Goal: Task Accomplishment & Management: Manage account settings

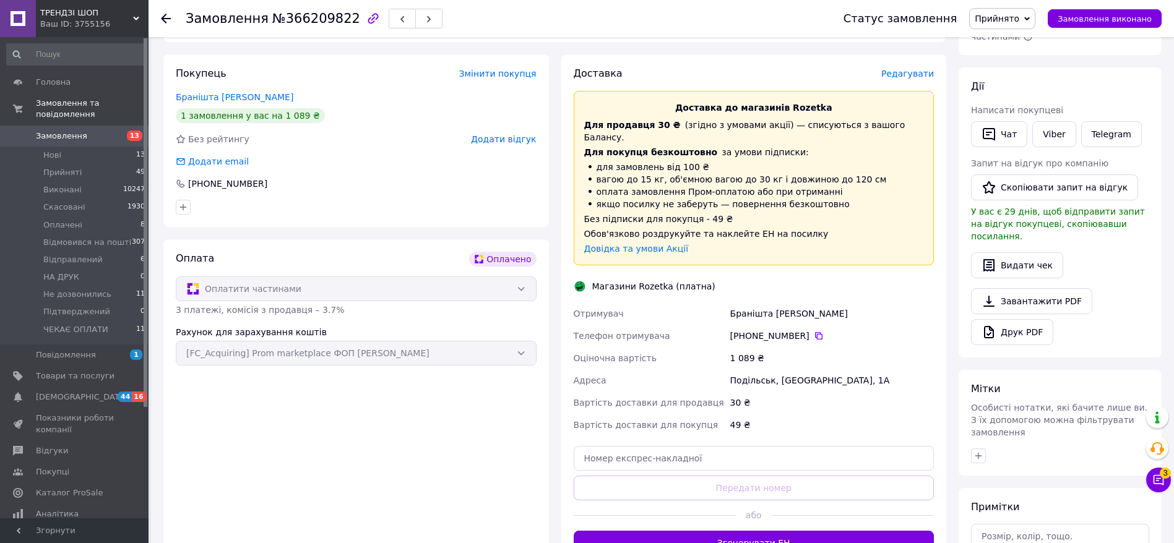
scroll to position [196, 0]
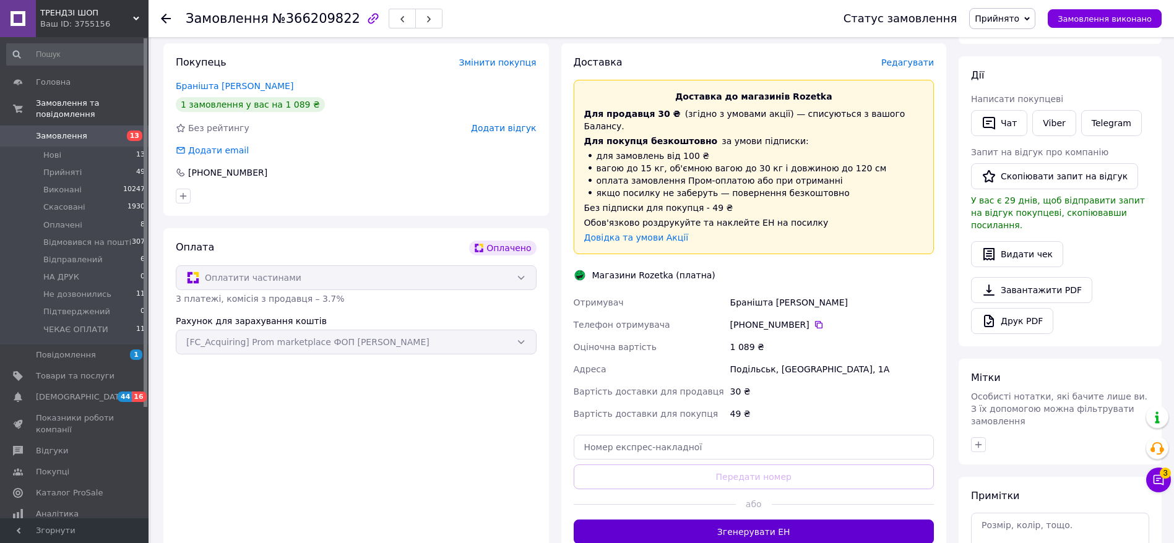
click at [841, 520] on button "Згенерувати ЕН" at bounding box center [754, 532] width 361 height 25
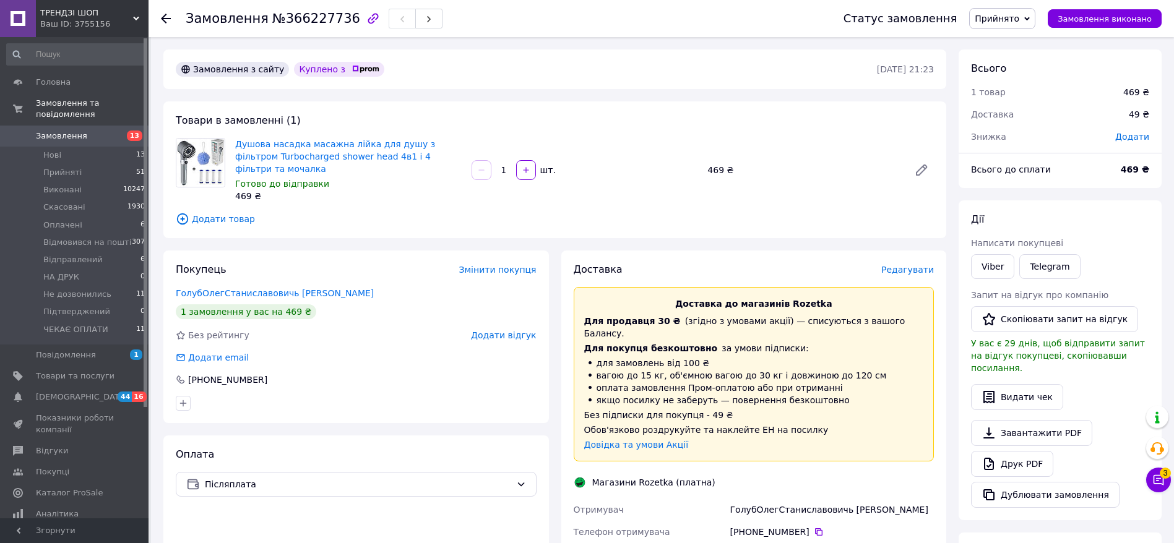
scroll to position [256, 0]
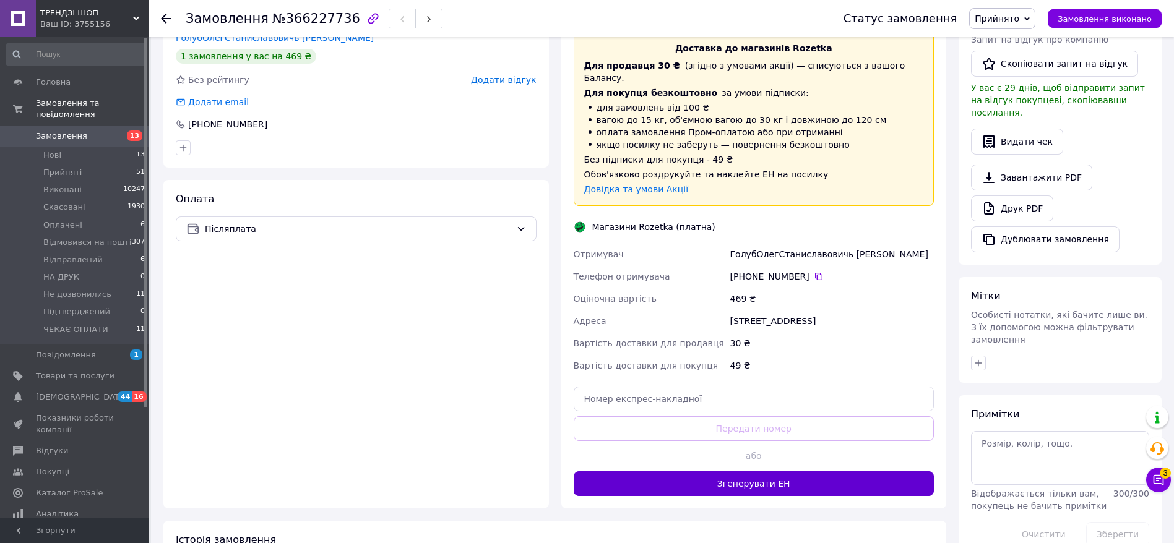
click at [820, 472] on button "Згенерувати ЕН" at bounding box center [754, 484] width 361 height 25
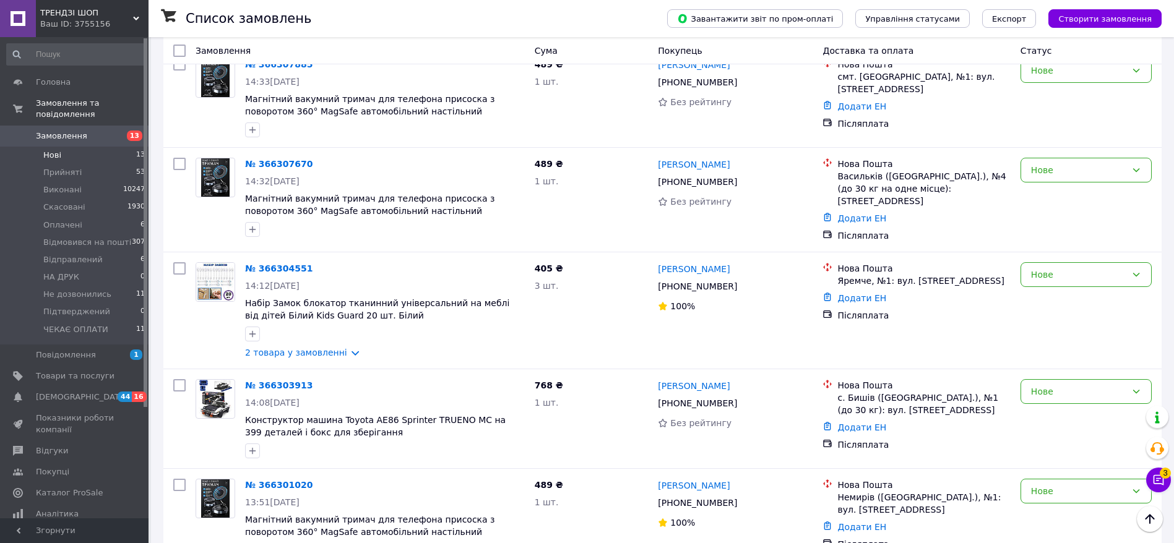
scroll to position [954, 0]
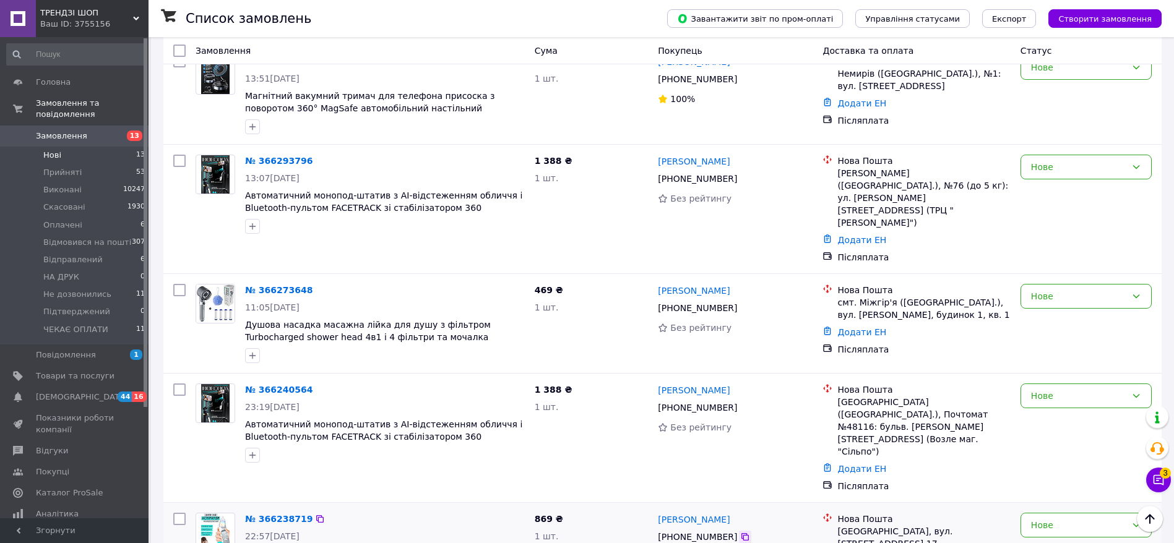
click at [740, 532] on icon at bounding box center [745, 537] width 10 height 10
click at [740, 403] on icon at bounding box center [745, 408] width 10 height 10
click at [1100, 384] on div "Нове" at bounding box center [1086, 396] width 131 height 25
click at [1112, 450] on li "ЧЕКАЄ ОПЛАТИ" at bounding box center [1086, 460] width 130 height 22
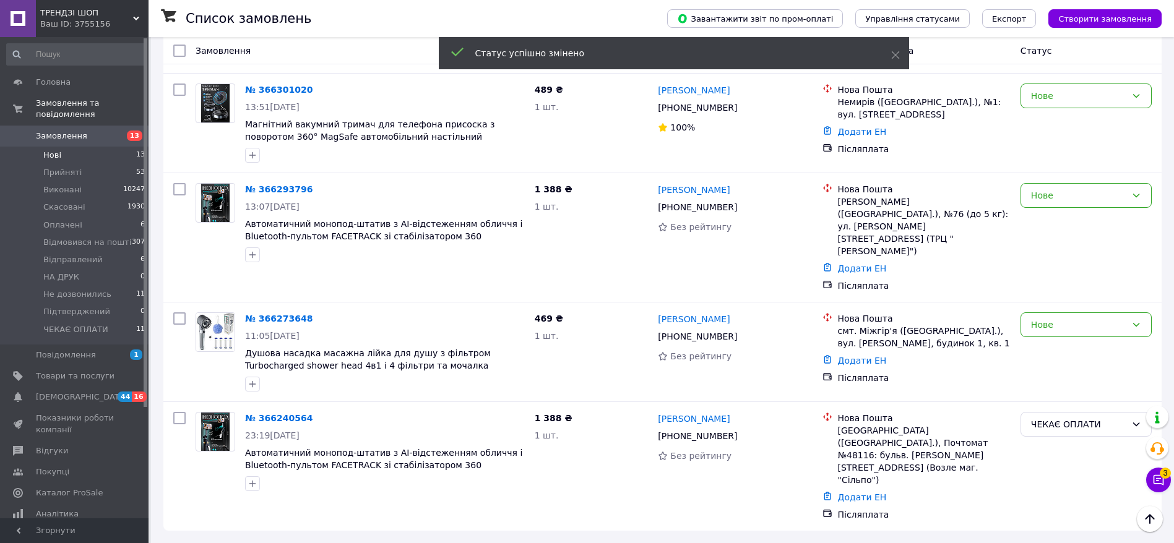
scroll to position [854, 0]
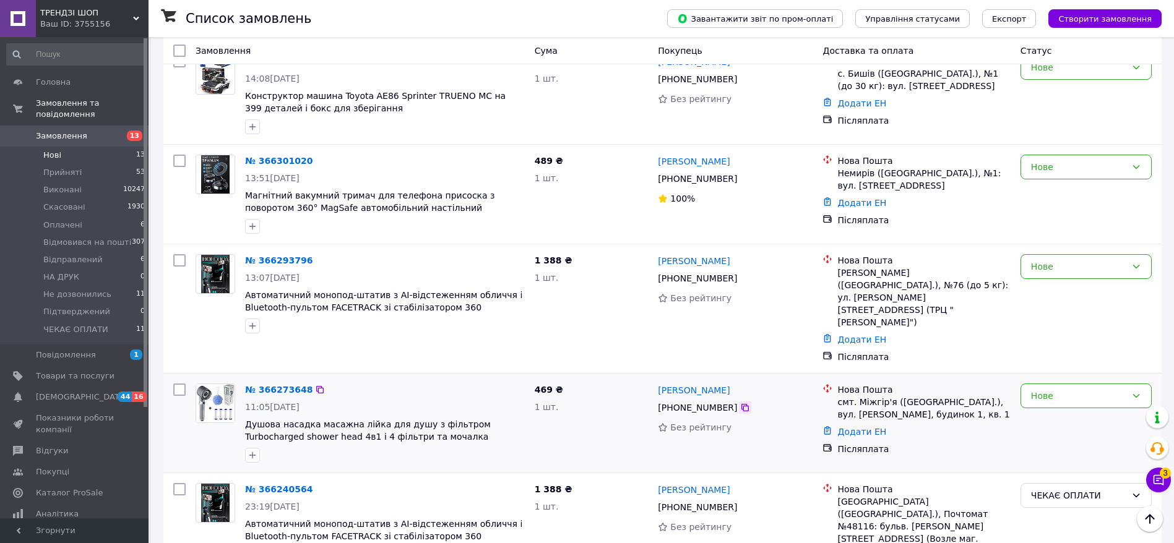
click at [742, 404] on icon at bounding box center [745, 407] width 7 height 7
click at [1084, 384] on div "Нове" at bounding box center [1086, 396] width 131 height 25
click at [1112, 463] on li "ЧЕКАЄ ОПЛАТИ" at bounding box center [1086, 460] width 130 height 22
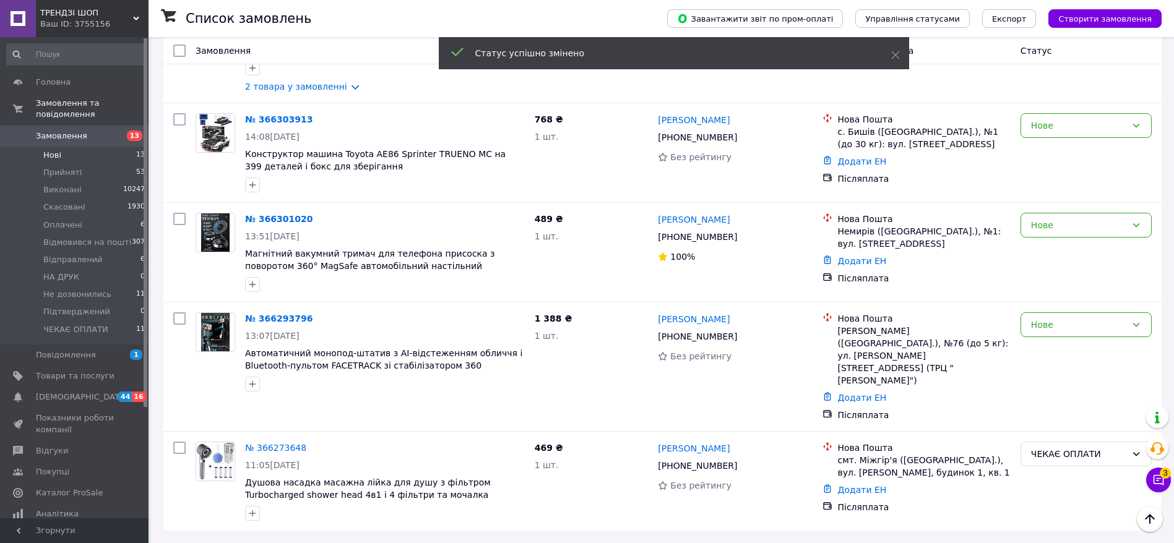
scroll to position [750, 0]
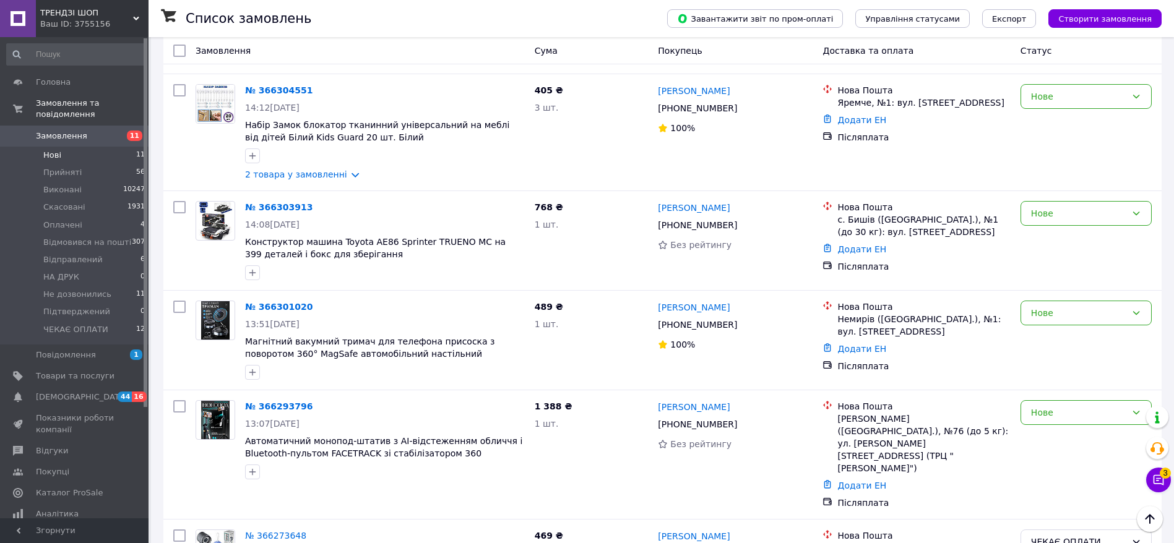
scroll to position [750, 0]
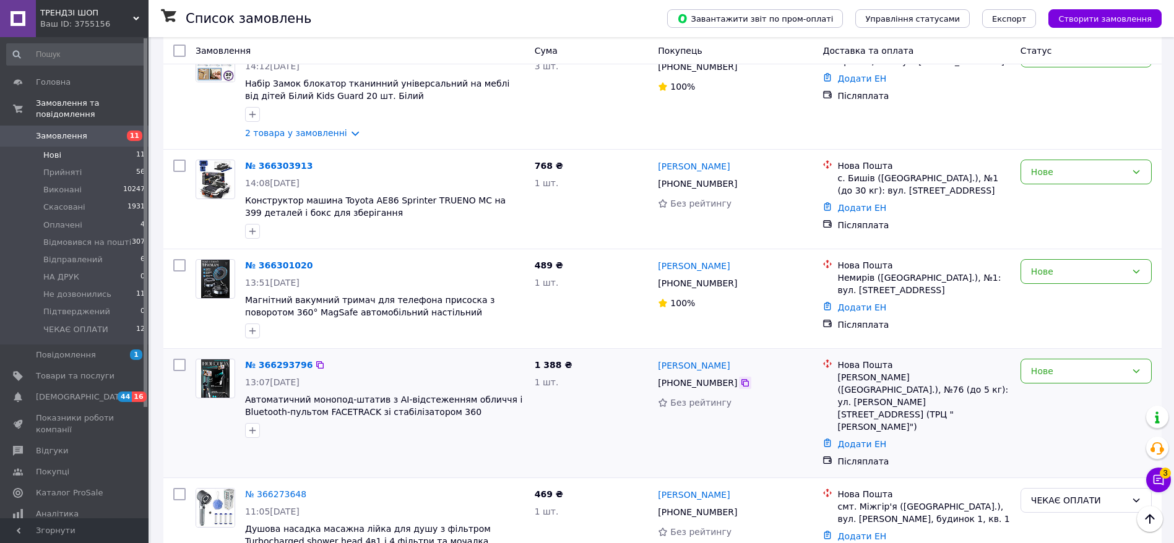
click at [740, 378] on icon at bounding box center [745, 383] width 10 height 10
click at [1063, 365] on div "Нове" at bounding box center [1078, 372] width 95 height 14
click at [1118, 451] on li "ЧЕКАЄ ОПЛАТИ" at bounding box center [1086, 460] width 130 height 22
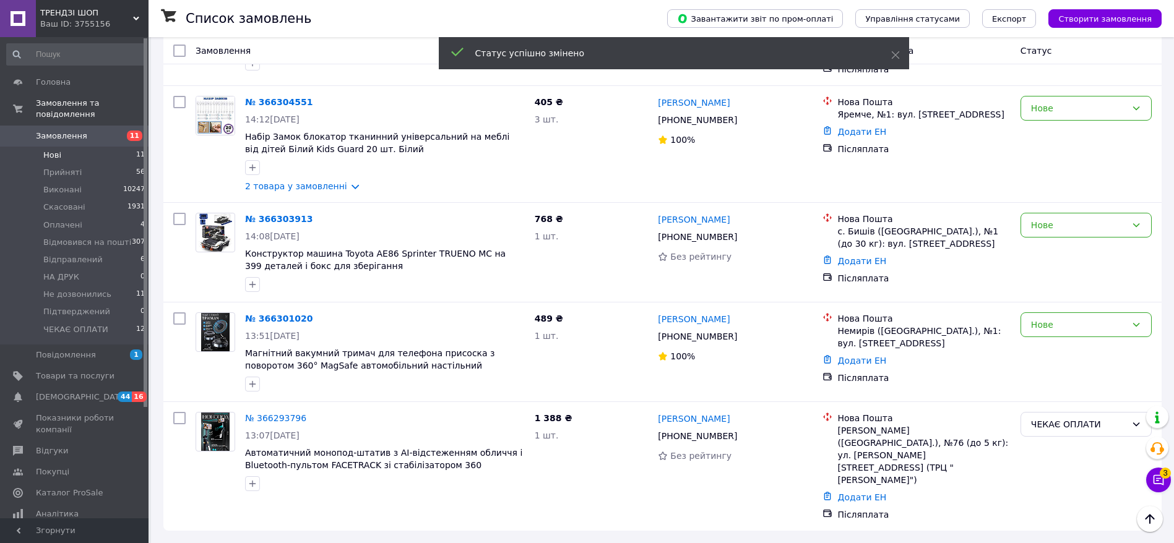
scroll to position [545, 0]
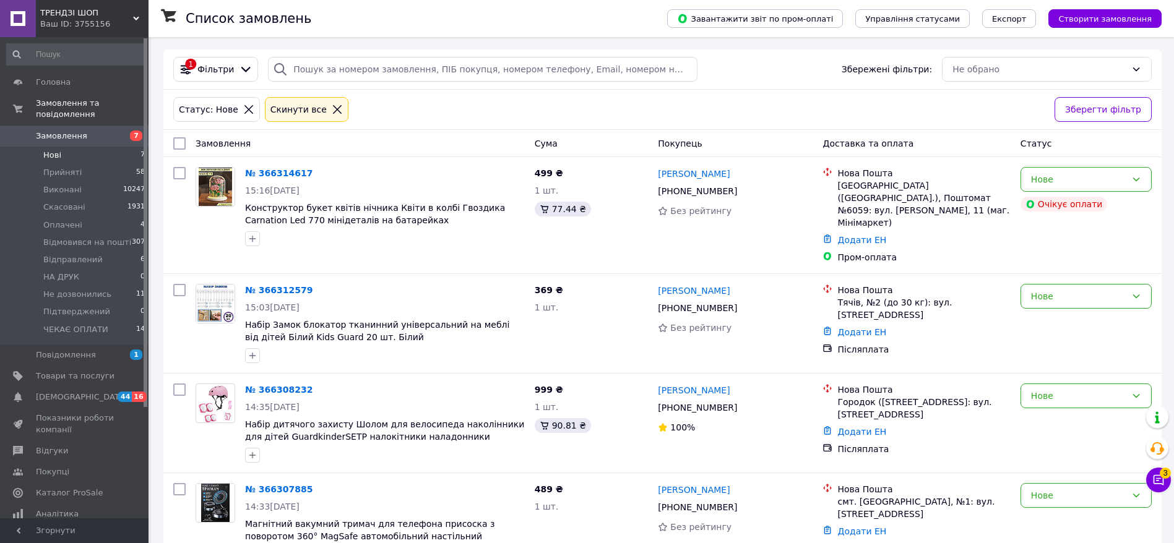
scroll to position [341, 0]
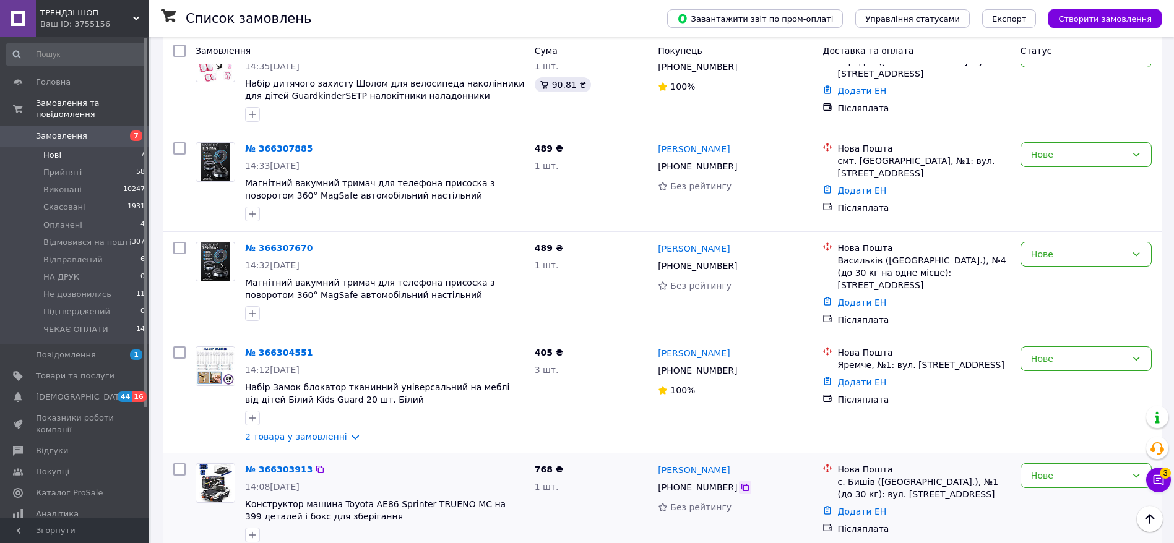
click at [740, 483] on icon at bounding box center [745, 488] width 10 height 10
click at [1037, 469] on div "Нове" at bounding box center [1078, 476] width 95 height 14
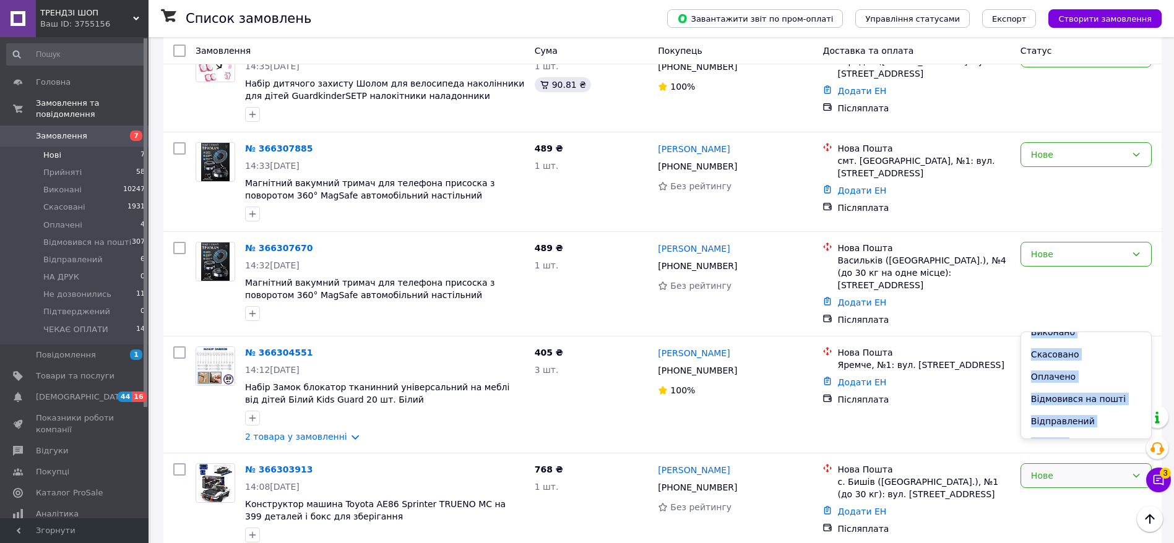
drag, startPoint x: 1146, startPoint y: 343, endPoint x: 1148, endPoint y: 435, distance: 92.2
click at [1148, 435] on ul "Прийнято Виконано Скасовано Оплачено Відмовився на пошті Відправлений НА ДРУК Н…" at bounding box center [1086, 385] width 130 height 106
click at [1102, 428] on li "Не дозвонились" at bounding box center [1086, 432] width 130 height 22
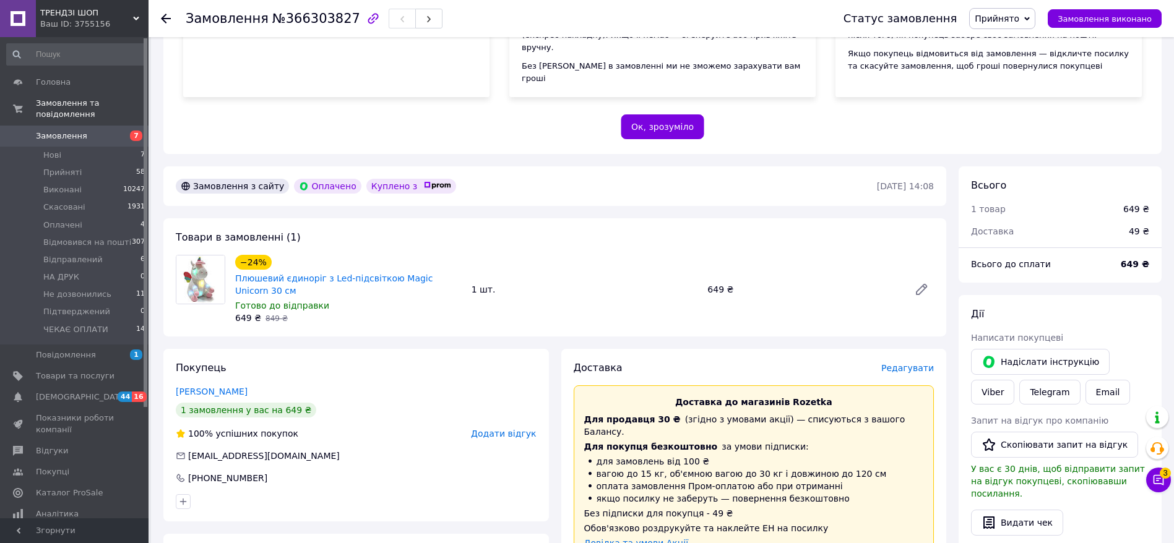
scroll to position [584, 0]
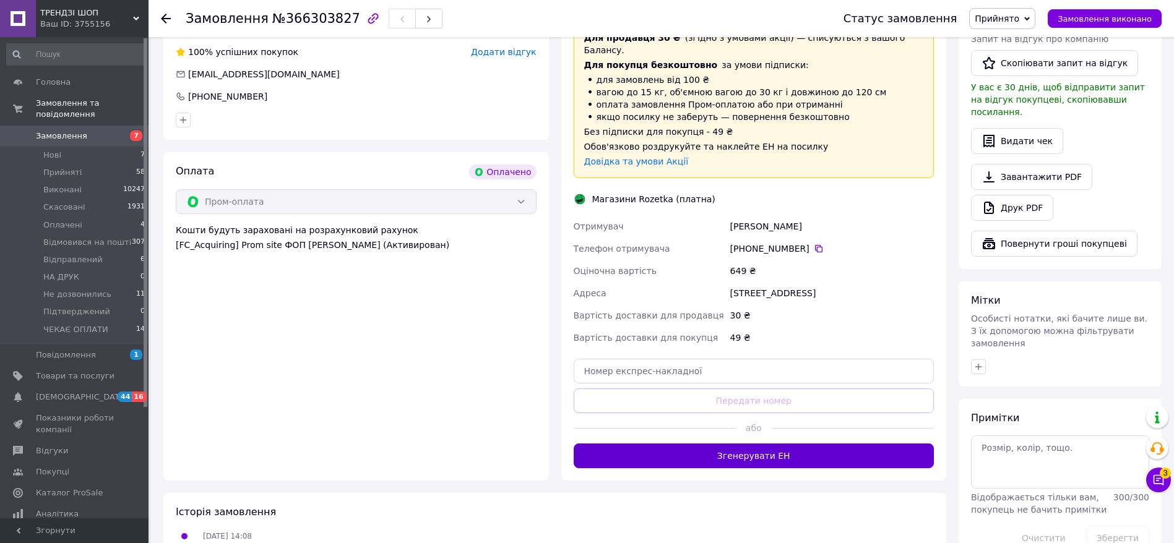
click at [908, 444] on button "Згенерувати ЕН" at bounding box center [754, 456] width 361 height 25
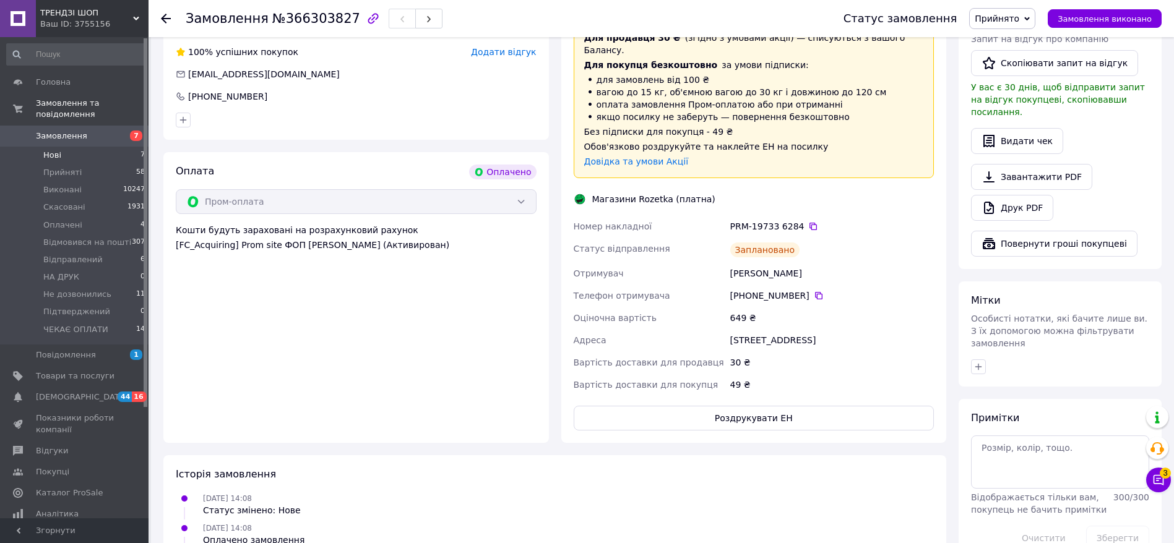
click at [39, 147] on li "Нові 7" at bounding box center [76, 155] width 152 height 17
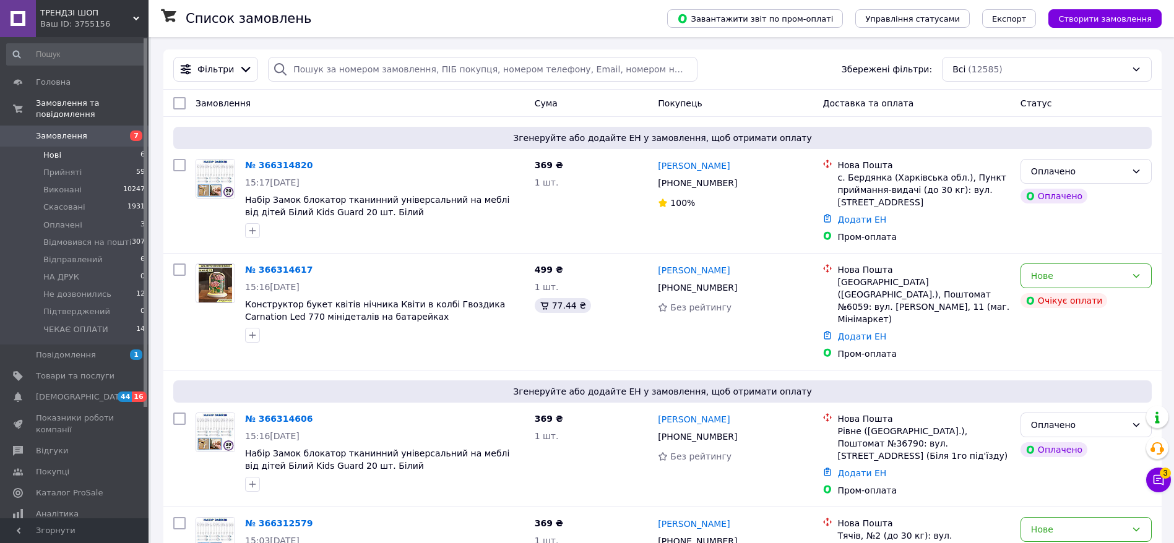
click at [39, 147] on li "Нові 6" at bounding box center [76, 155] width 152 height 17
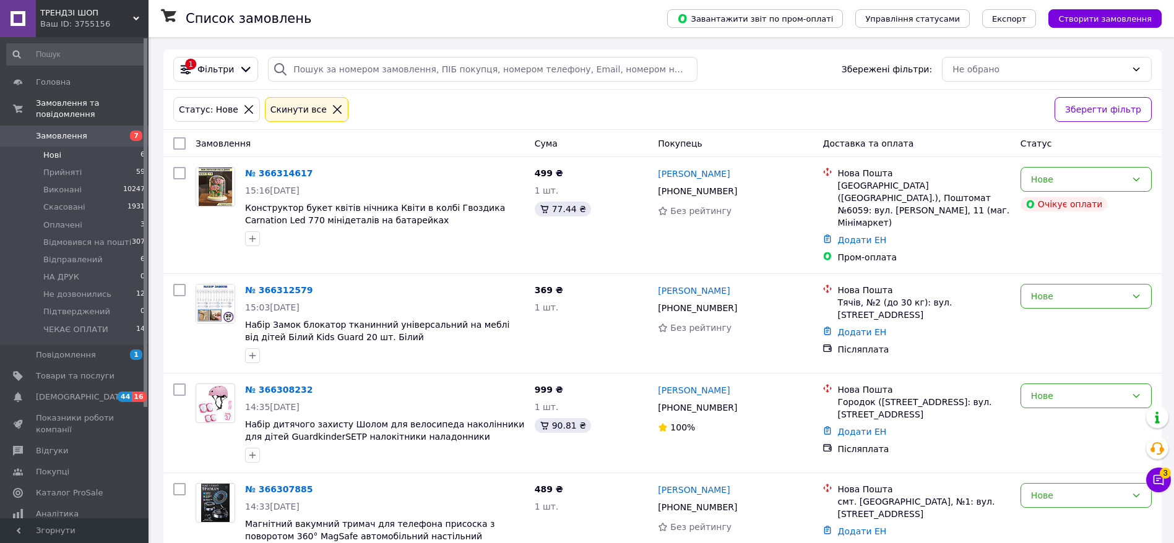
scroll to position [241, 0]
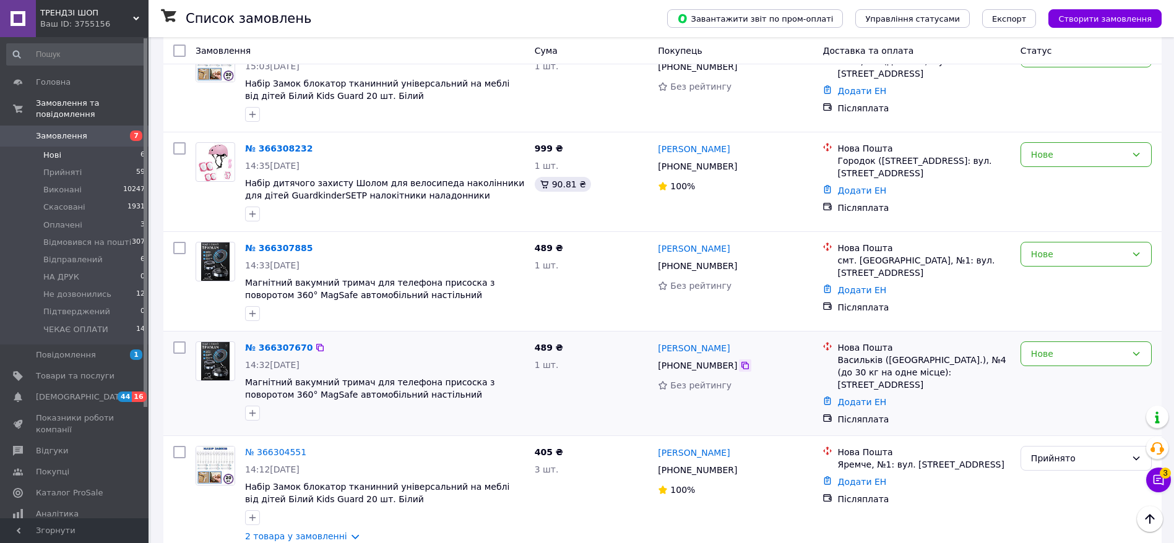
click at [740, 361] on icon at bounding box center [745, 366] width 10 height 10
click at [1049, 347] on div "Нове" at bounding box center [1078, 354] width 95 height 14
click at [1112, 440] on li "ЧЕКАЄ ОПЛАТИ" at bounding box center [1086, 448] width 130 height 22
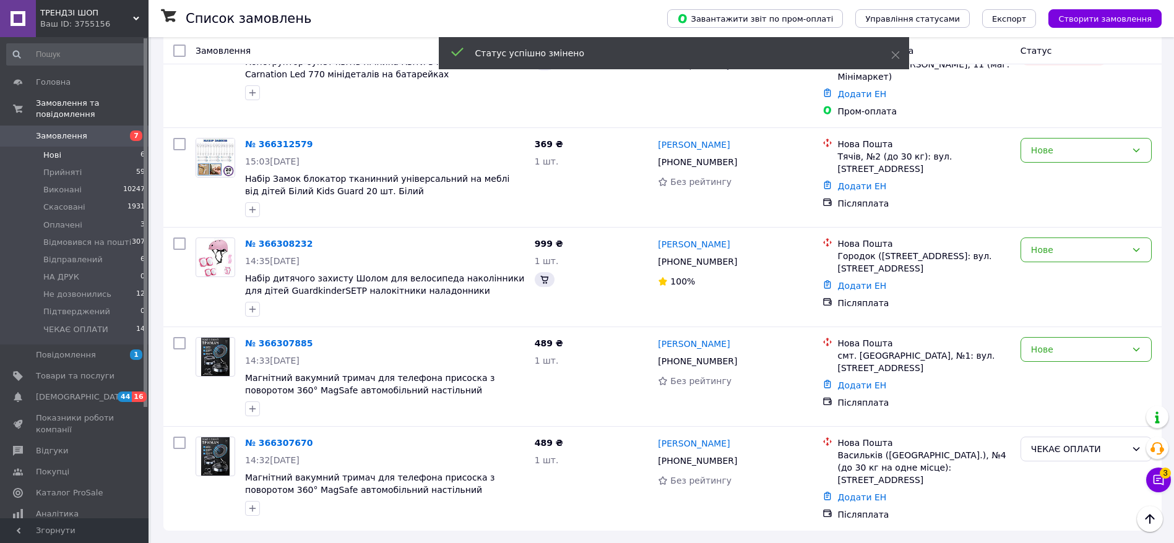
scroll to position [124, 0]
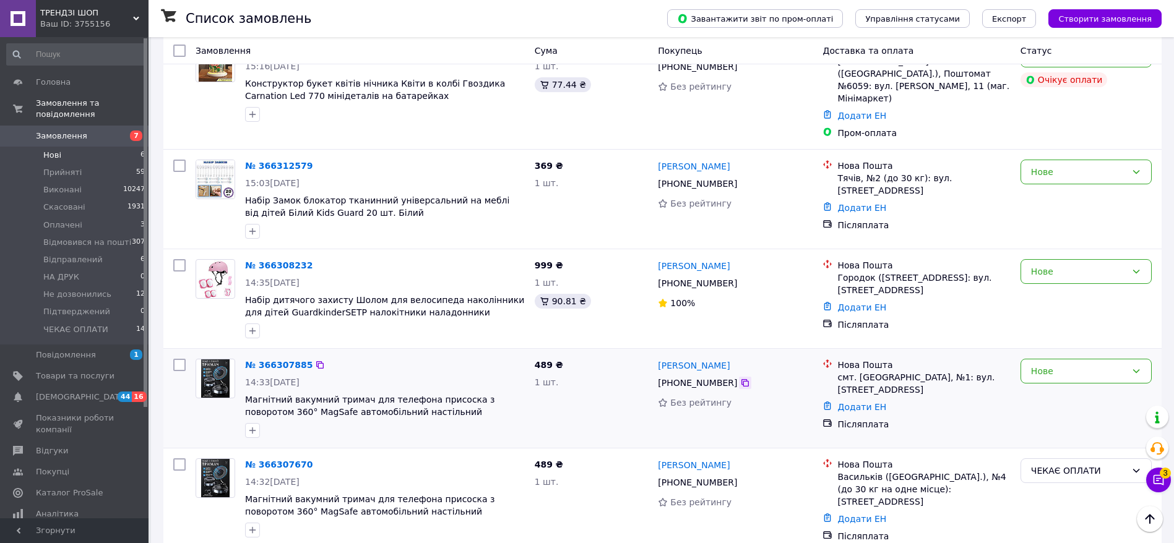
click at [740, 378] on icon at bounding box center [745, 383] width 10 height 10
click at [1071, 365] on div "Нове" at bounding box center [1078, 372] width 95 height 14
click at [1090, 412] on li "Не дозвонились" at bounding box center [1086, 421] width 130 height 22
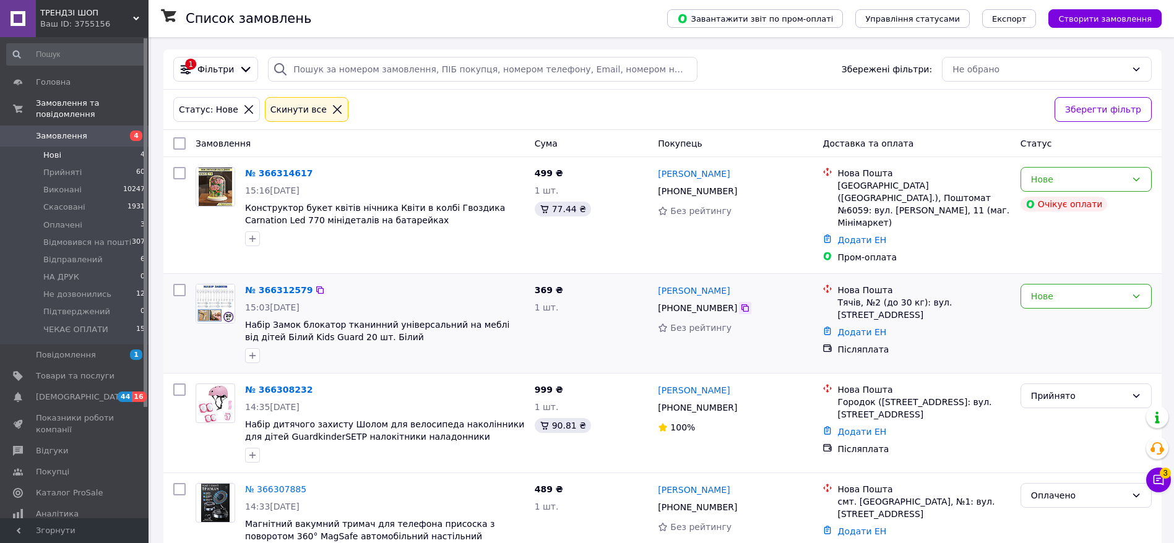
click at [740, 303] on icon at bounding box center [745, 308] width 10 height 10
click at [1074, 290] on div "Нове" at bounding box center [1078, 297] width 95 height 14
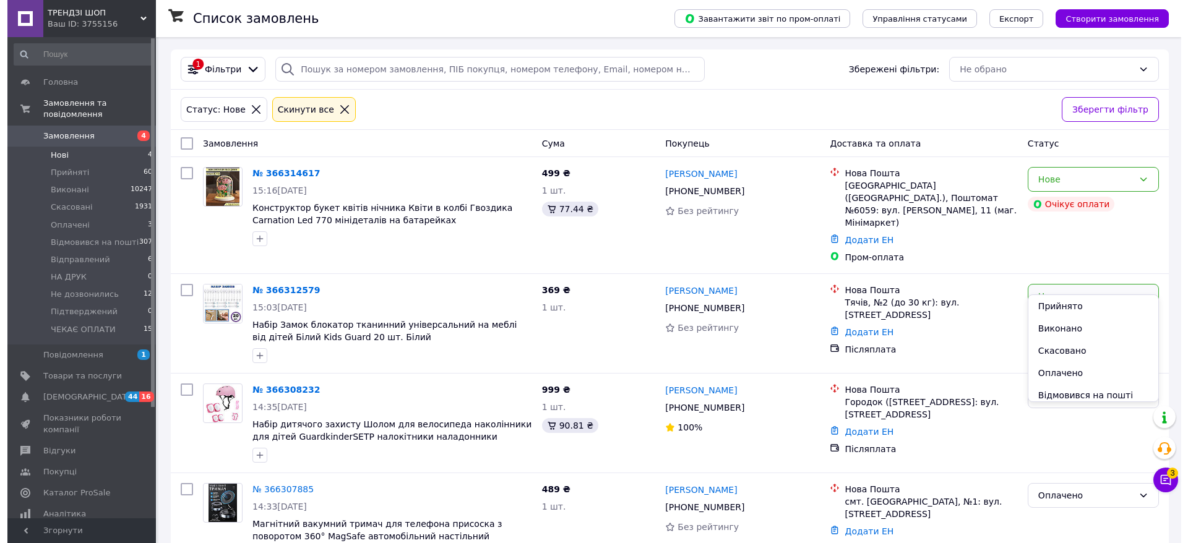
scroll to position [116, 0]
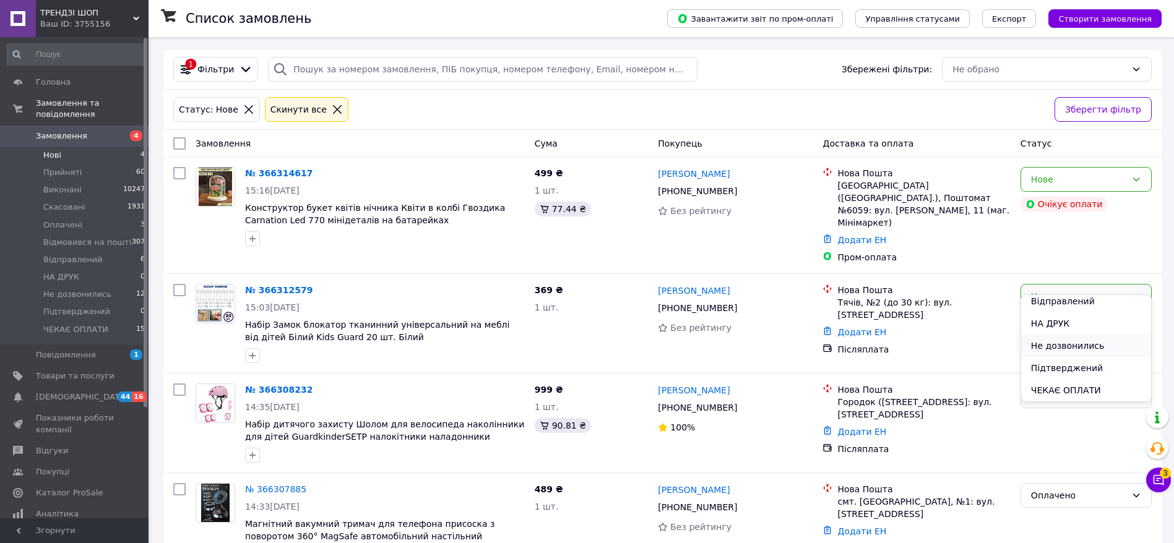
click at [1112, 345] on li "Не дозвонились" at bounding box center [1086, 346] width 130 height 22
click at [1100, 174] on div "Нове" at bounding box center [1078, 180] width 95 height 14
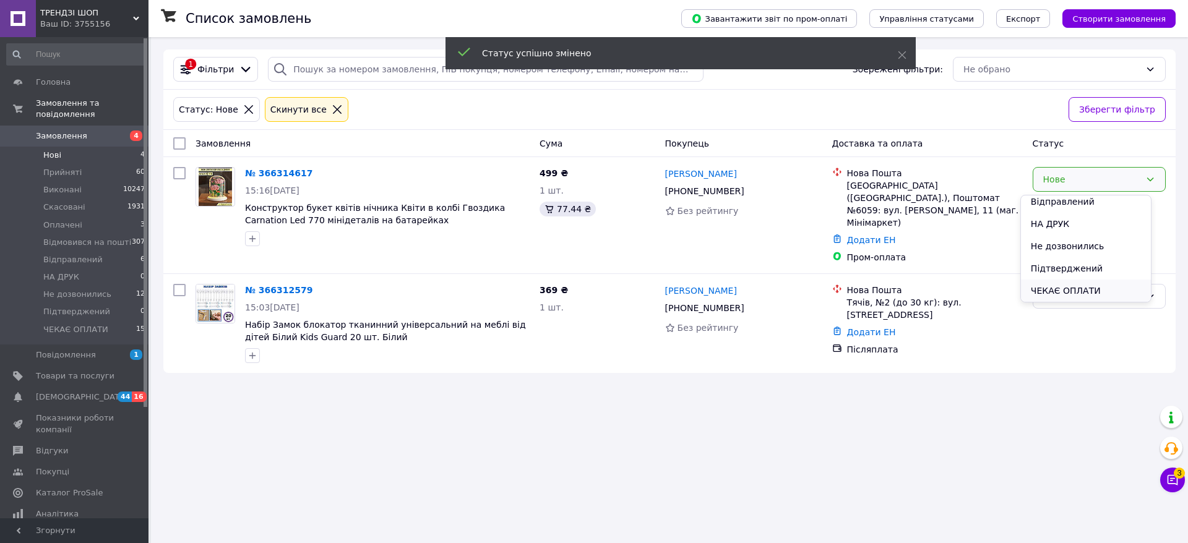
click at [1081, 298] on li "ЧЕКАЄ ОПЛАТИ" at bounding box center [1086, 291] width 130 height 22
